Goal: Task Accomplishment & Management: Manage account settings

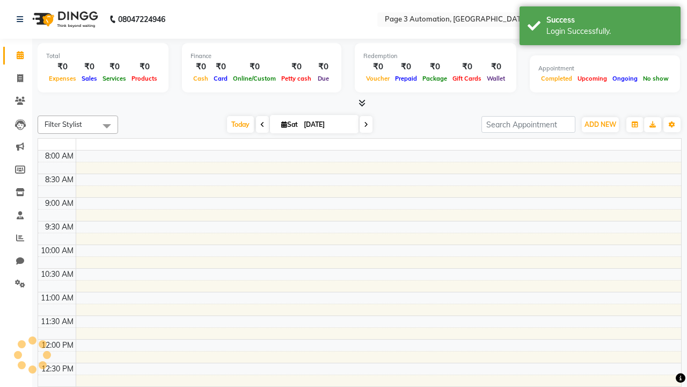
select select "en"
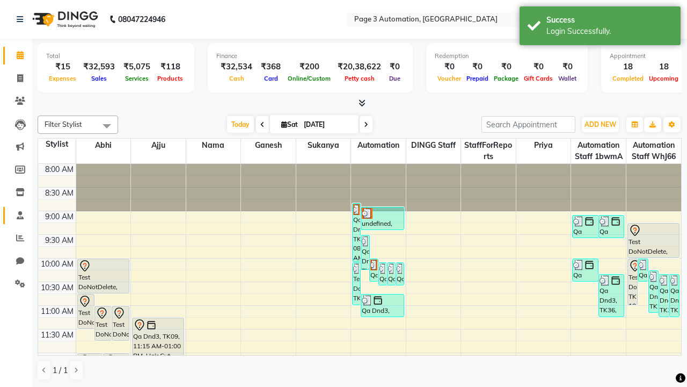
click at [16, 215] on span at bounding box center [20, 215] width 19 height 12
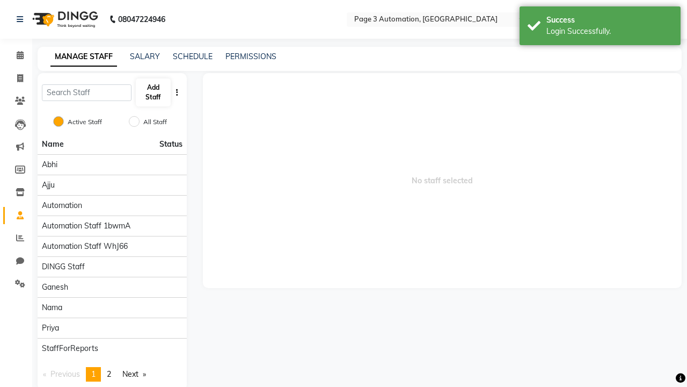
click at [153, 92] on button "Add Staff" at bounding box center [153, 92] width 35 height 28
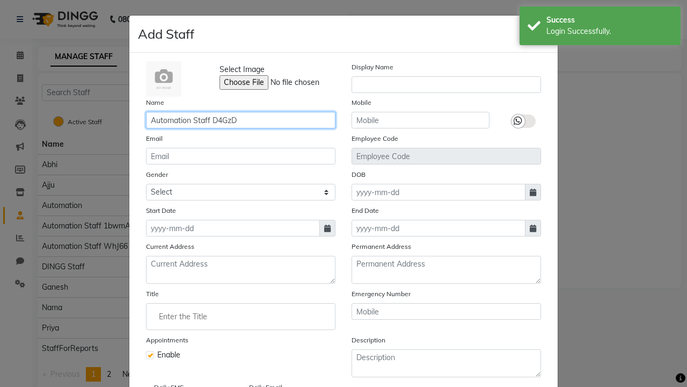
type input "Automation Staff D4GzD"
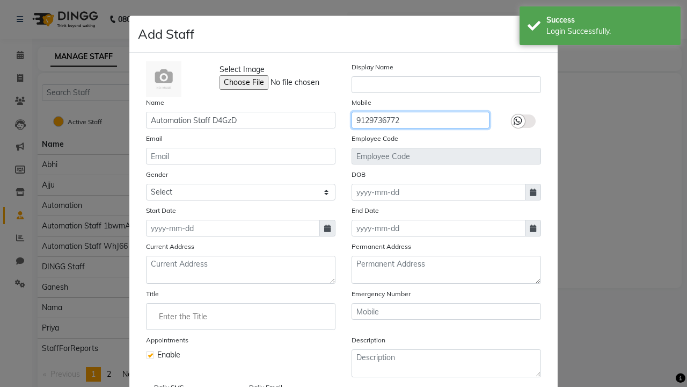
type input "9129736772"
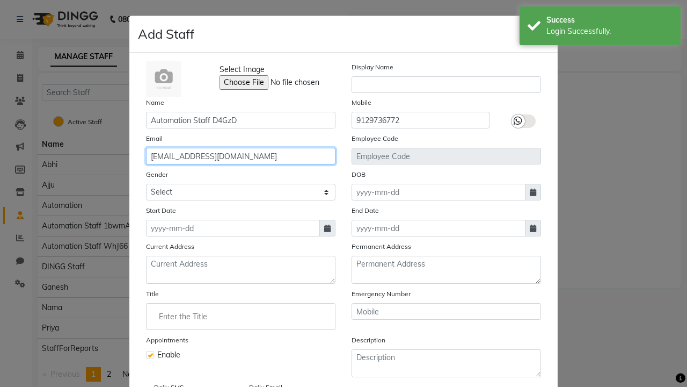
type input "[EMAIL_ADDRESS][DOMAIN_NAME]"
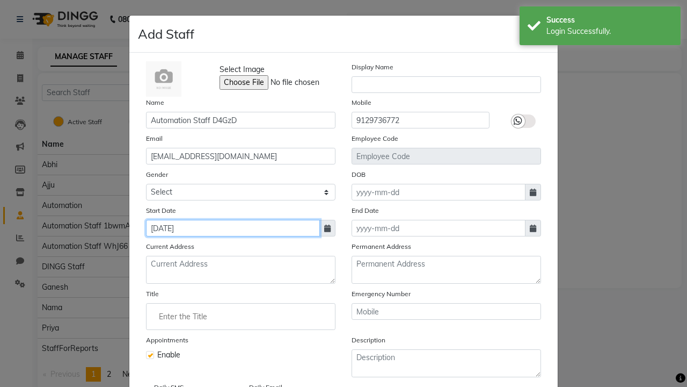
type input "[DATE]"
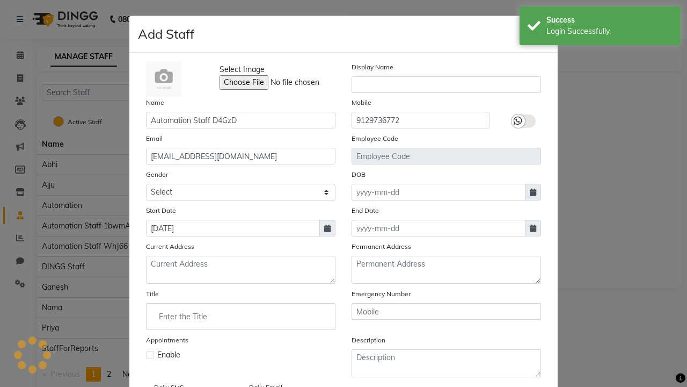
checkbox input "false"
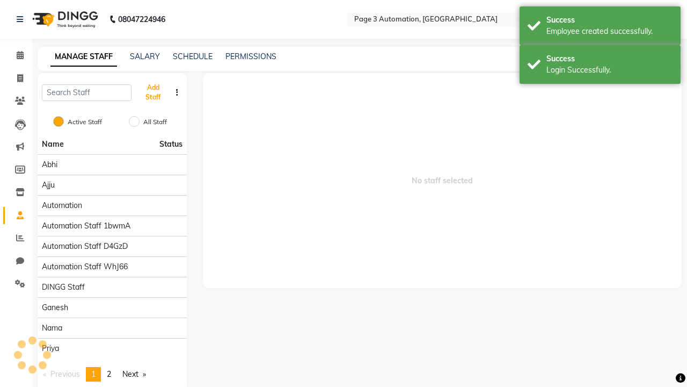
scroll to position [87, 0]
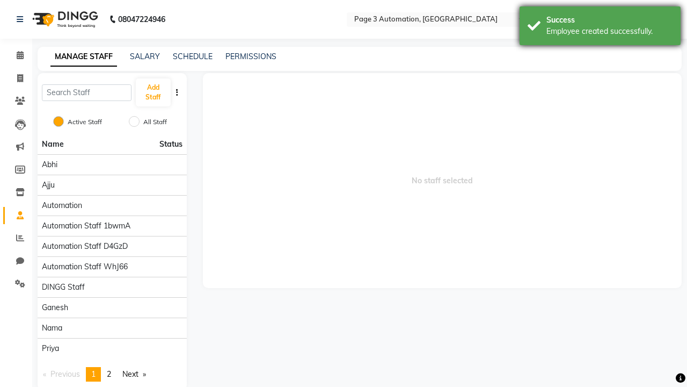
click at [600, 27] on div "Employee created successfully." at bounding box center [610, 31] width 126 height 11
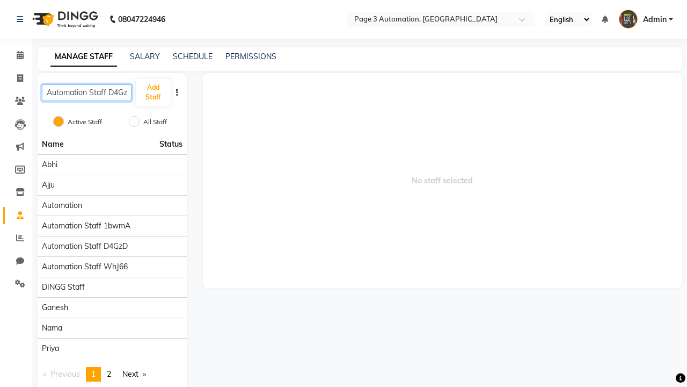
scroll to position [0, 6]
type input "Automation Staff D4GzD"
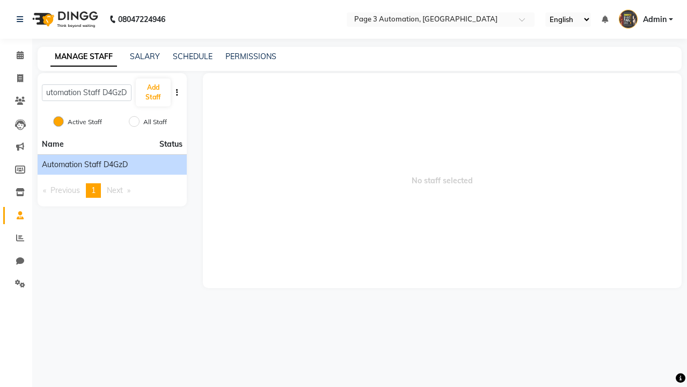
click at [112, 164] on span "Automation Staff D4GzD" at bounding box center [85, 164] width 86 height 11
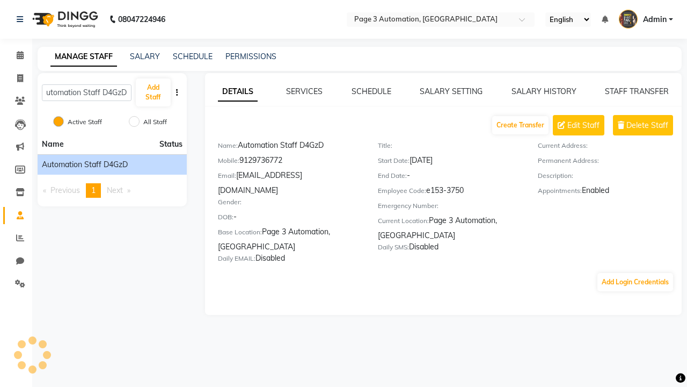
scroll to position [0, 0]
click at [635, 273] on button "Add Login Credentials" at bounding box center [636, 282] width 76 height 18
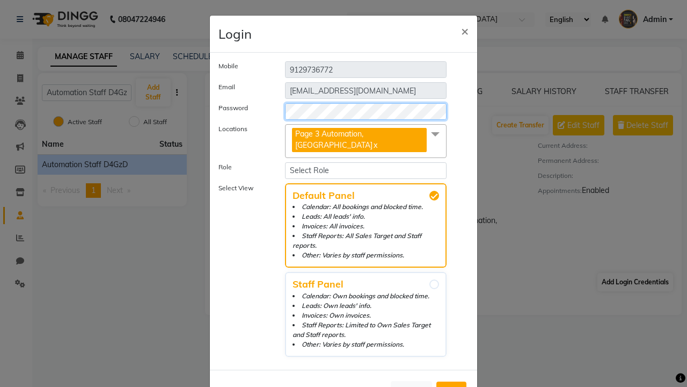
select select "4595"
click at [451, 385] on span "Add" at bounding box center [451, 390] width 17 height 11
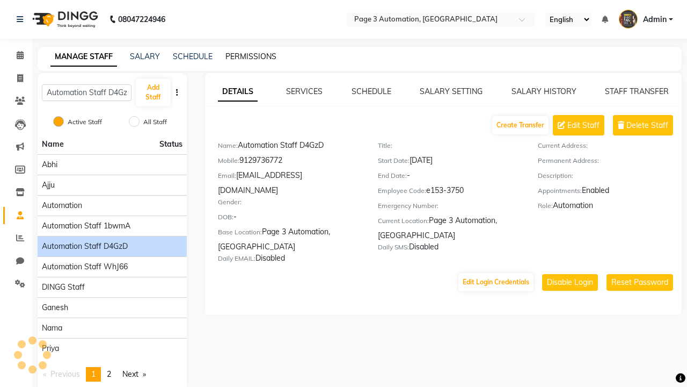
click at [248, 56] on link "PERMISSIONS" at bounding box center [250, 57] width 51 height 10
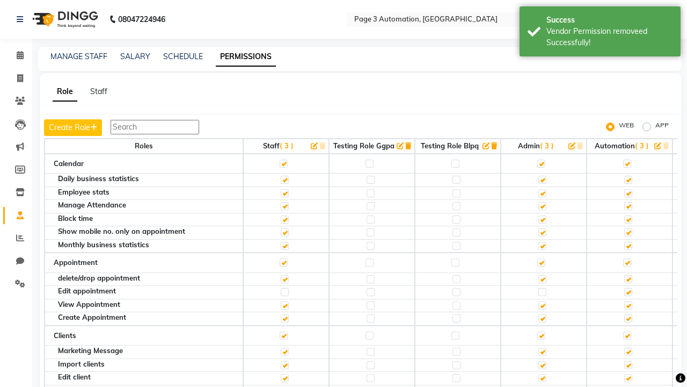
scroll to position [1730, 0]
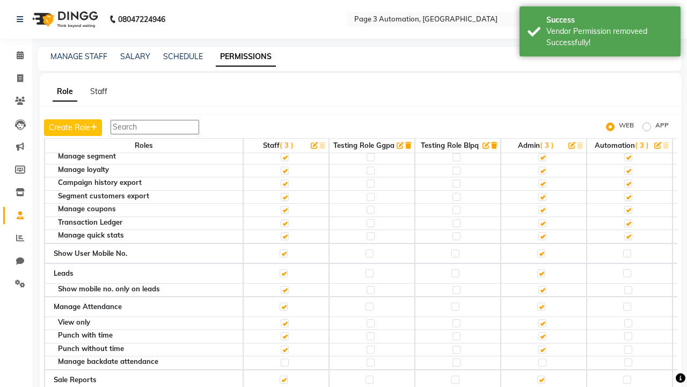
click at [627, 132] on label at bounding box center [627, 127] width 8 height 8
click at [627, 131] on input "checkbox" at bounding box center [626, 127] width 7 height 7
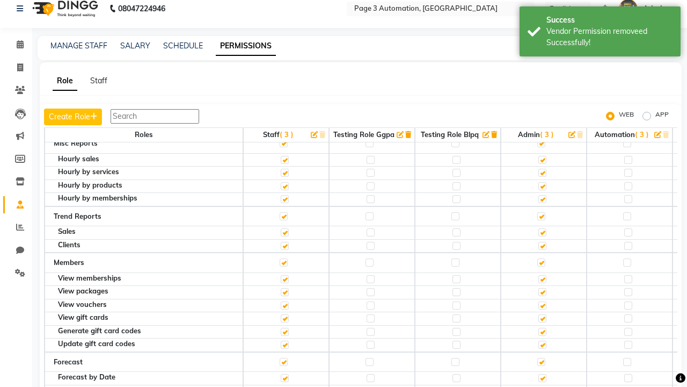
scroll to position [0, 0]
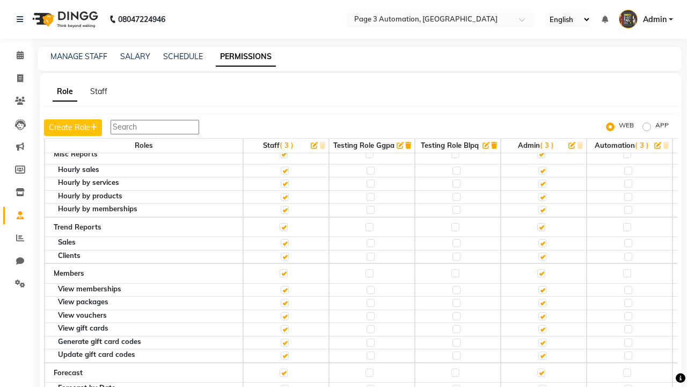
click at [646, 19] on span "Admin" at bounding box center [655, 19] width 24 height 11
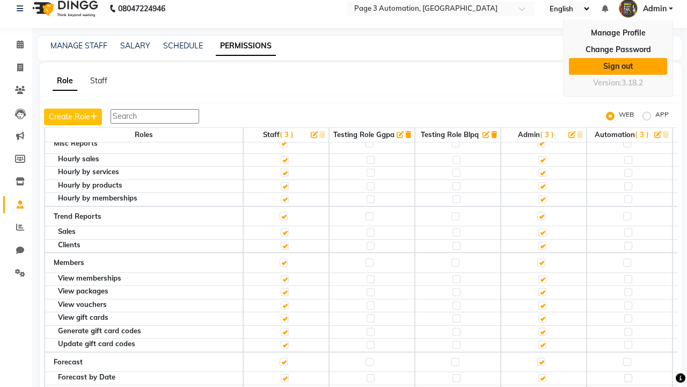
click at [618, 66] on link "Sign out" at bounding box center [618, 66] width 98 height 17
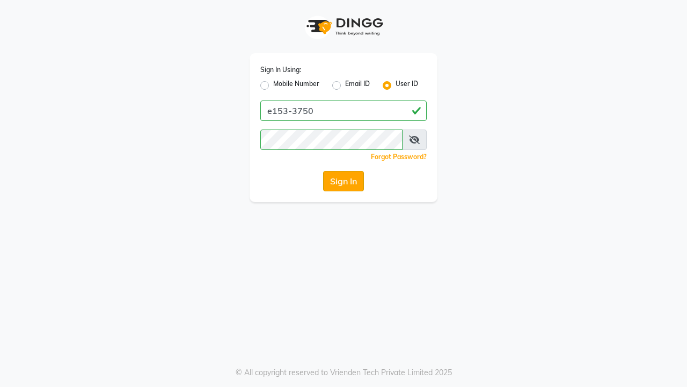
click at [344, 181] on button "Sign In" at bounding box center [343, 181] width 41 height 20
